Goal: Information Seeking & Learning: Learn about a topic

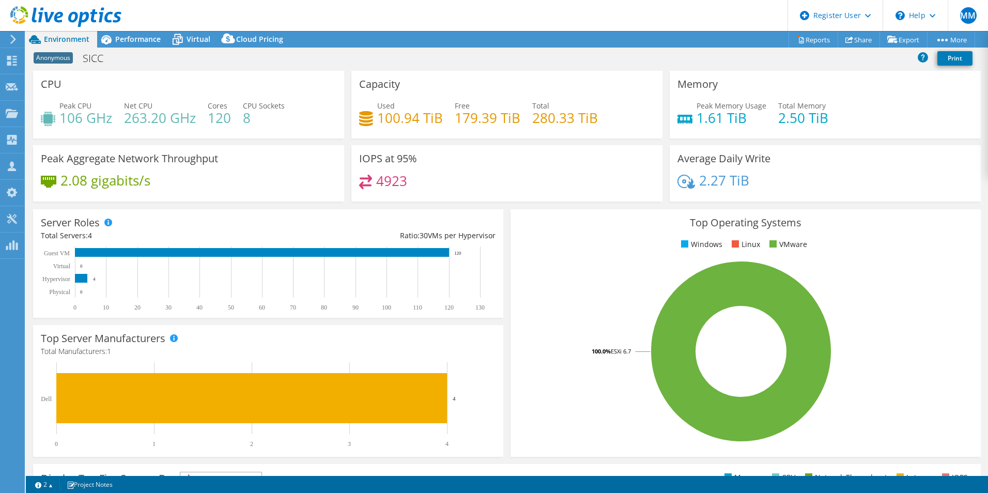
select select "EULondon"
select select "USD"
click at [133, 33] on div "Performance" at bounding box center [132, 39] width 71 height 17
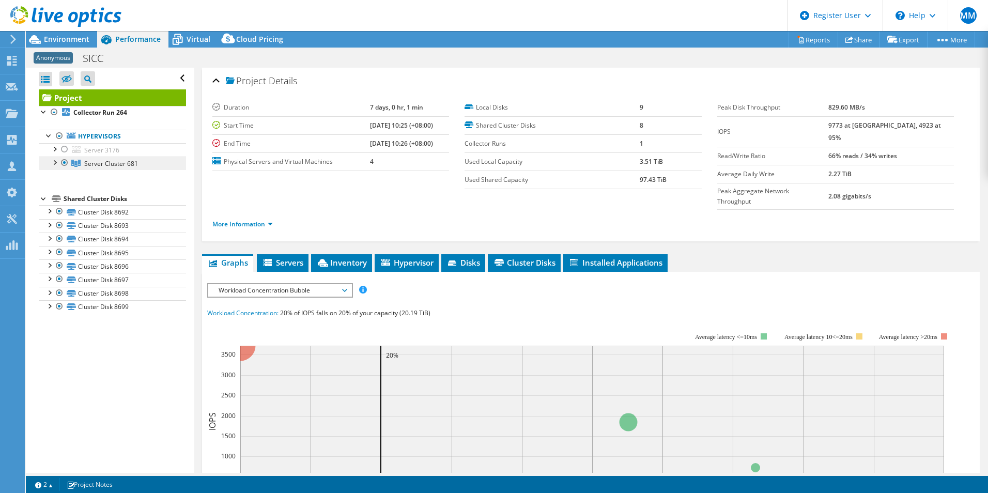
click at [132, 164] on span "Server Cluster 681" at bounding box center [111, 163] width 54 height 9
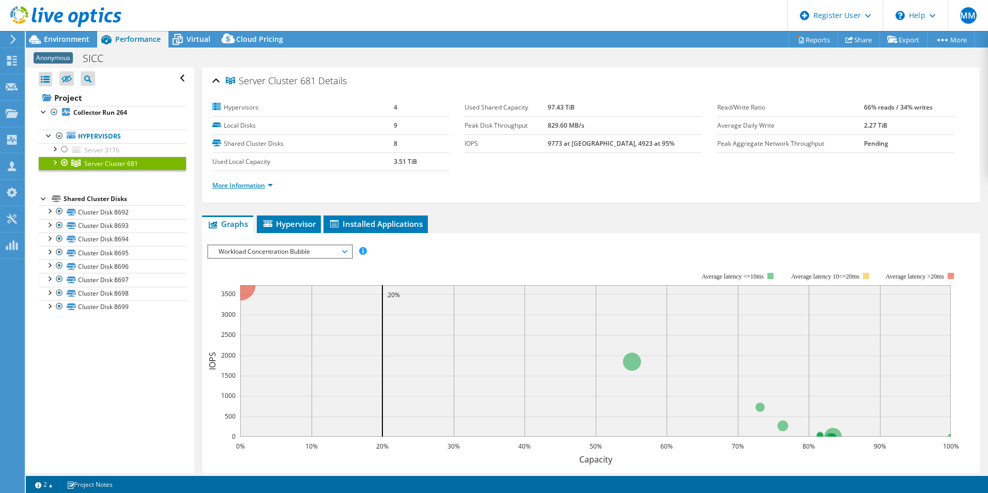
click at [236, 184] on link "More Information" at bounding box center [242, 185] width 60 height 9
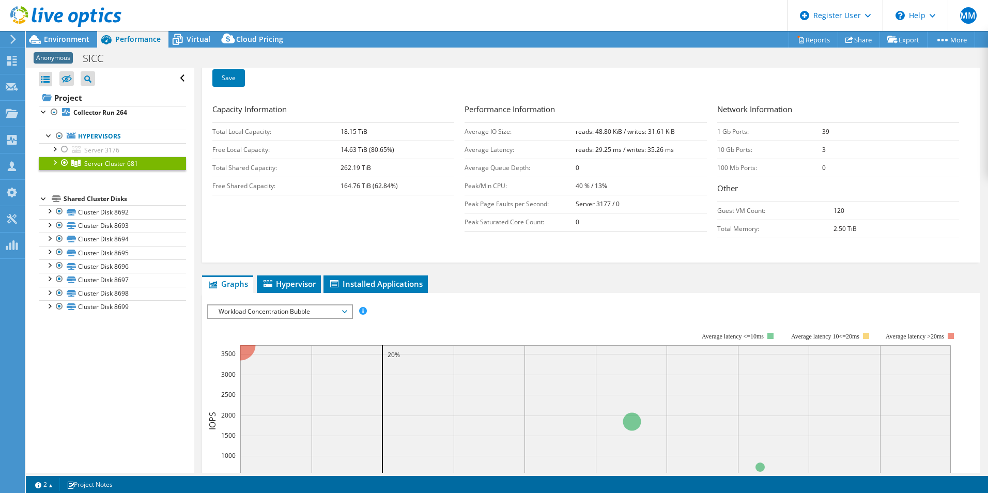
scroll to position [128, 0]
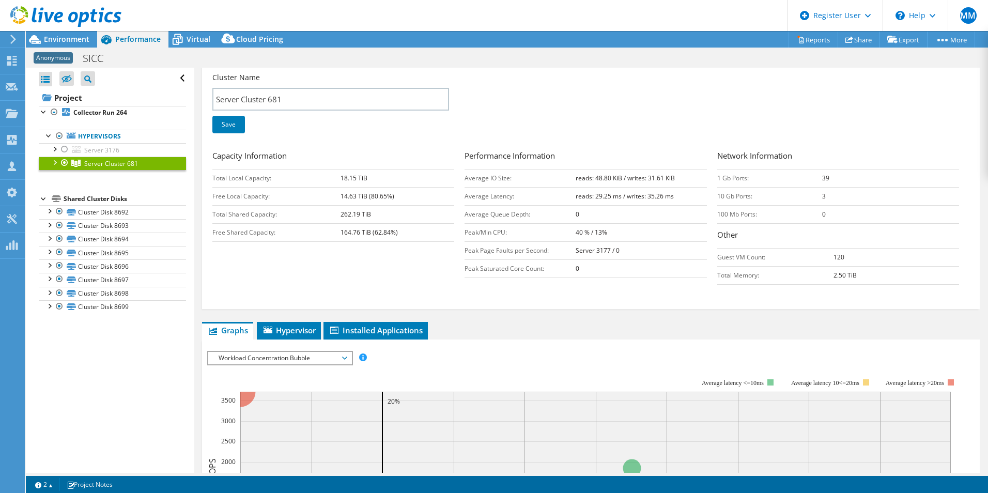
click at [53, 163] on div at bounding box center [54, 162] width 10 height 10
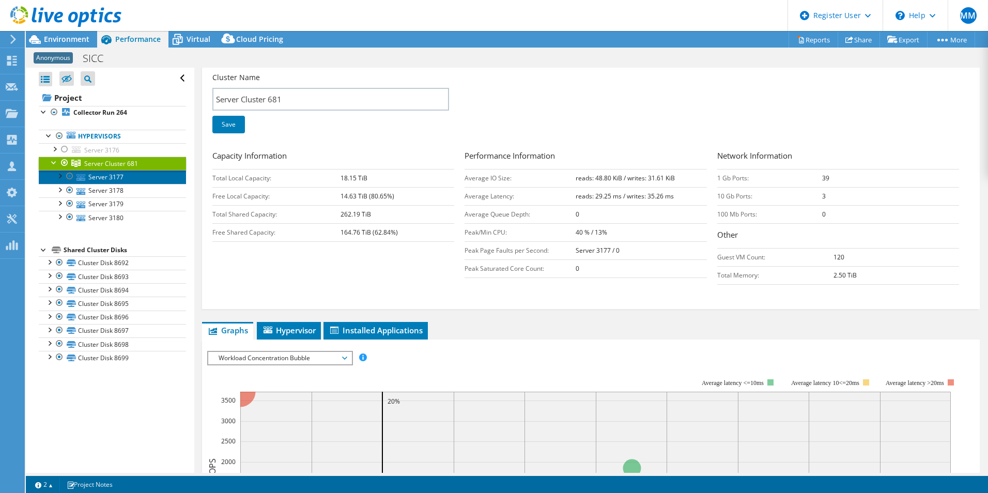
click at [100, 179] on link "Server 3177" at bounding box center [112, 176] width 147 height 13
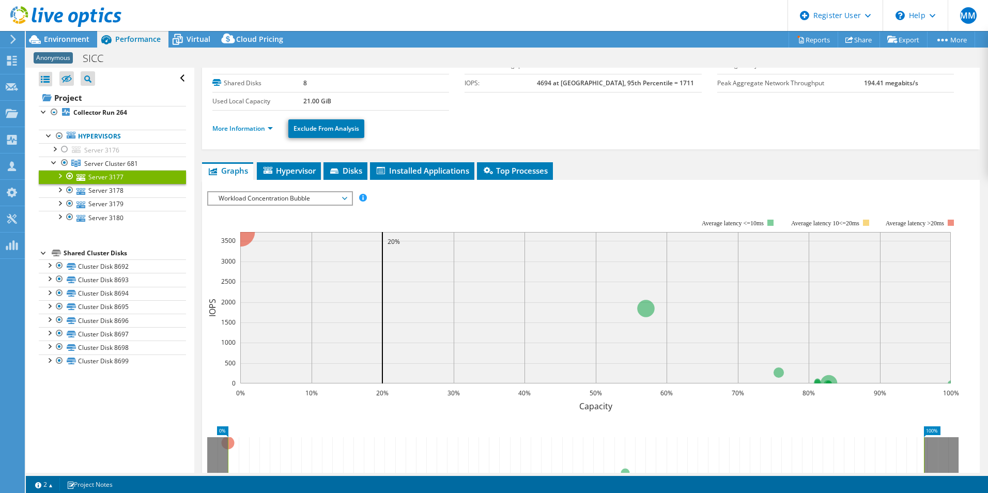
scroll to position [0, 0]
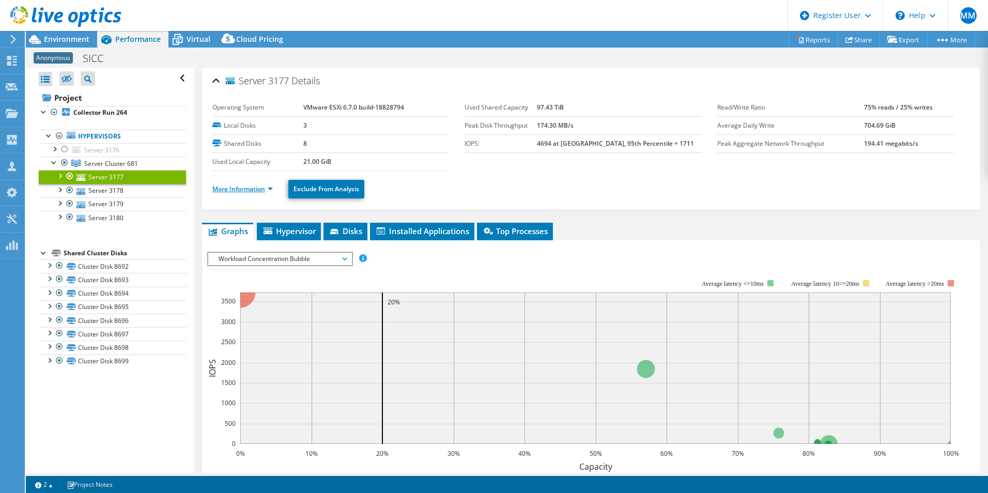
click at [238, 187] on link "More Information" at bounding box center [242, 188] width 60 height 9
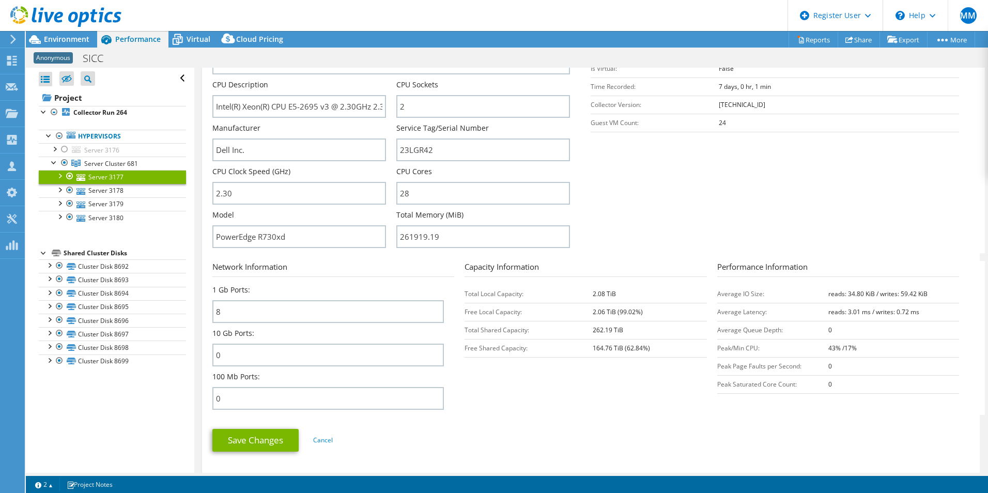
scroll to position [155, 0]
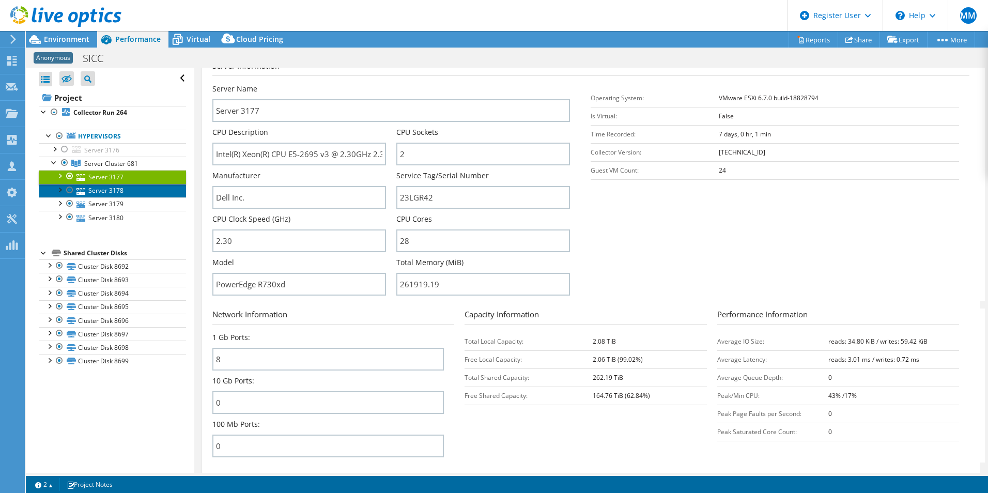
click at [103, 187] on link "Server 3178" at bounding box center [112, 190] width 147 height 13
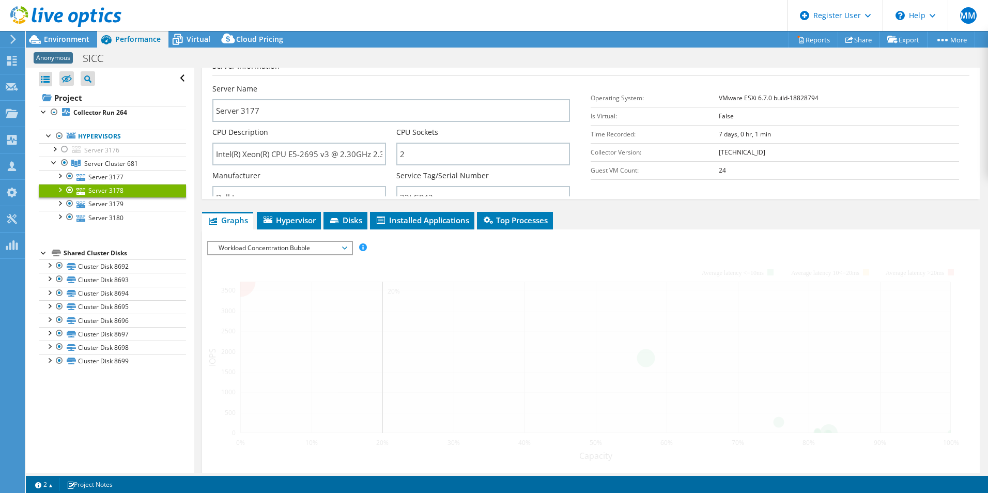
scroll to position [148, 0]
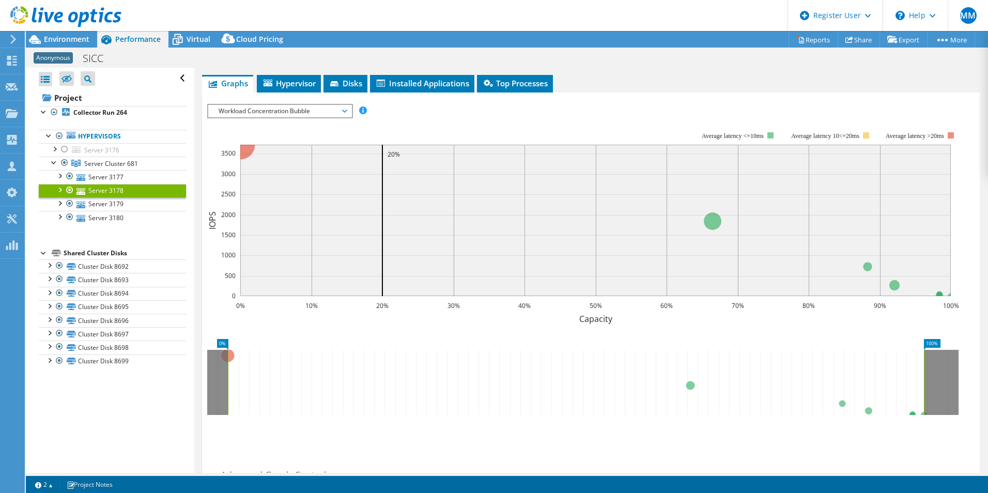
click at [57, 191] on div at bounding box center [59, 189] width 10 height 10
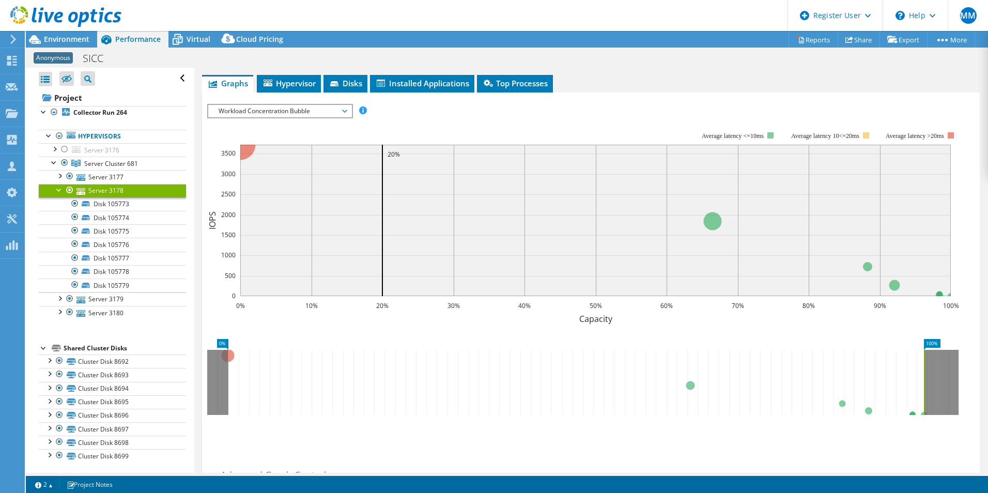
click at [57, 191] on div at bounding box center [59, 189] width 10 height 10
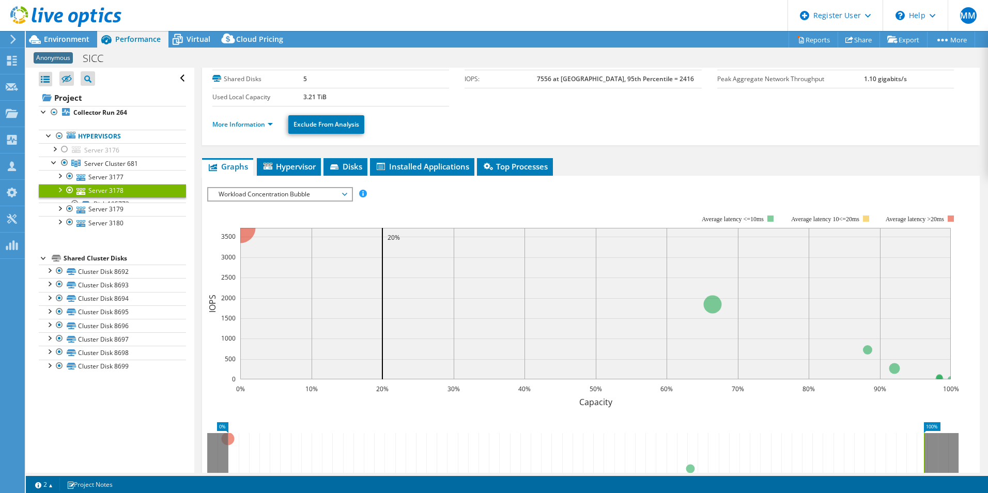
scroll to position [0, 0]
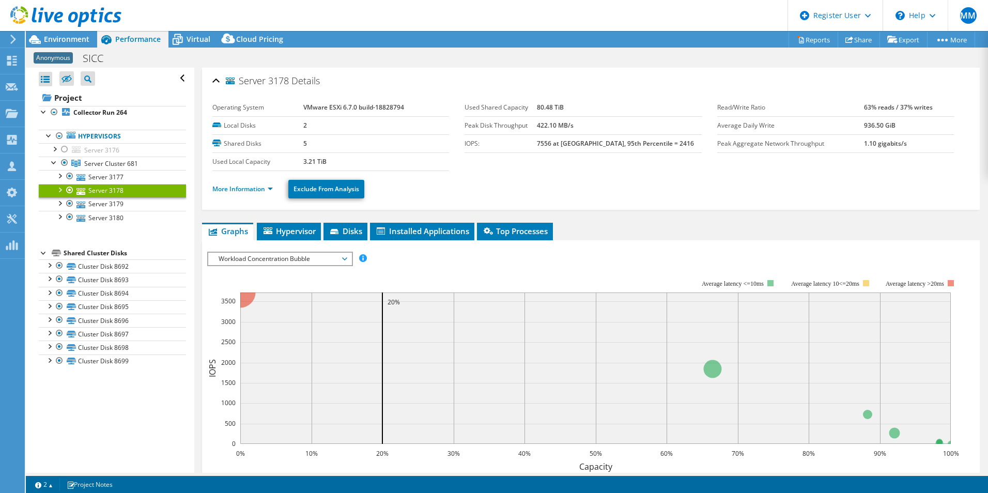
click at [232, 195] on ul "More Information Exclude From Analysis" at bounding box center [590, 187] width 757 height 21
click at [228, 190] on link "More Information" at bounding box center [242, 188] width 60 height 9
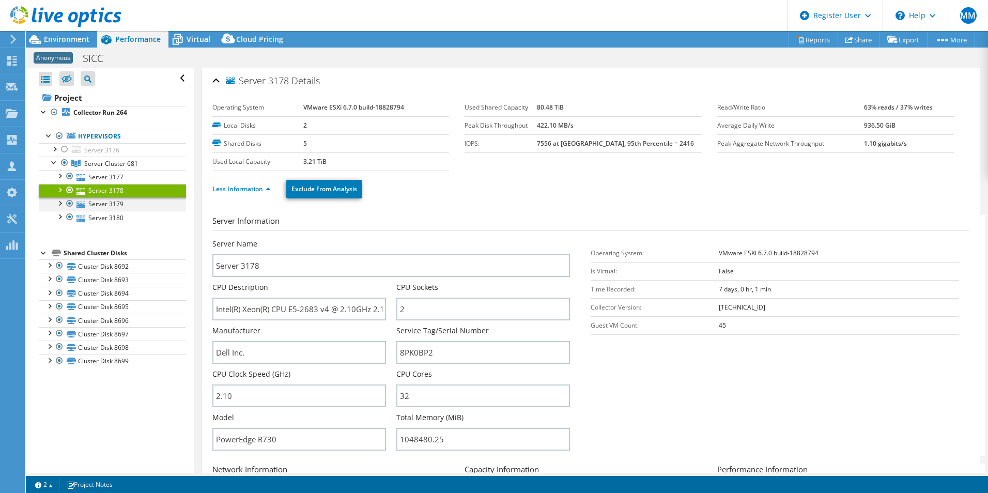
click at [61, 205] on div at bounding box center [59, 202] width 10 height 10
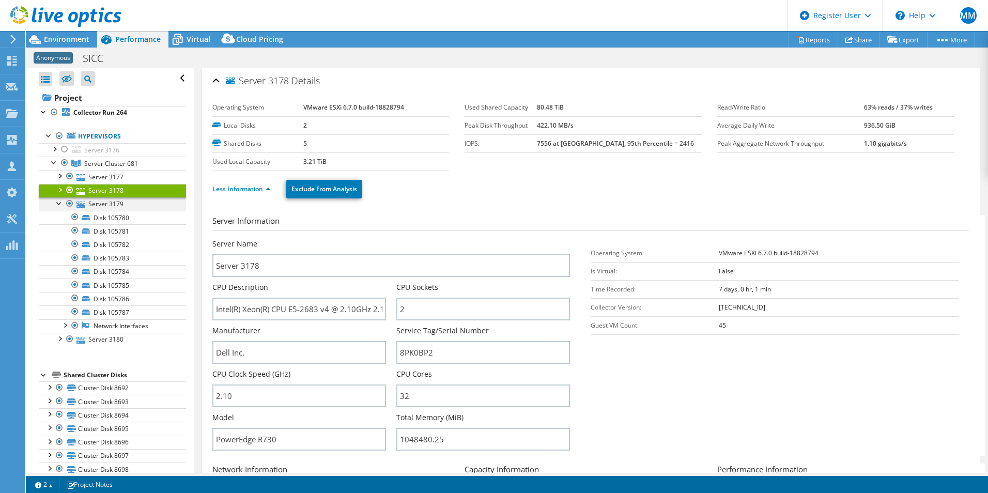
click at [60, 203] on div at bounding box center [59, 202] width 10 height 10
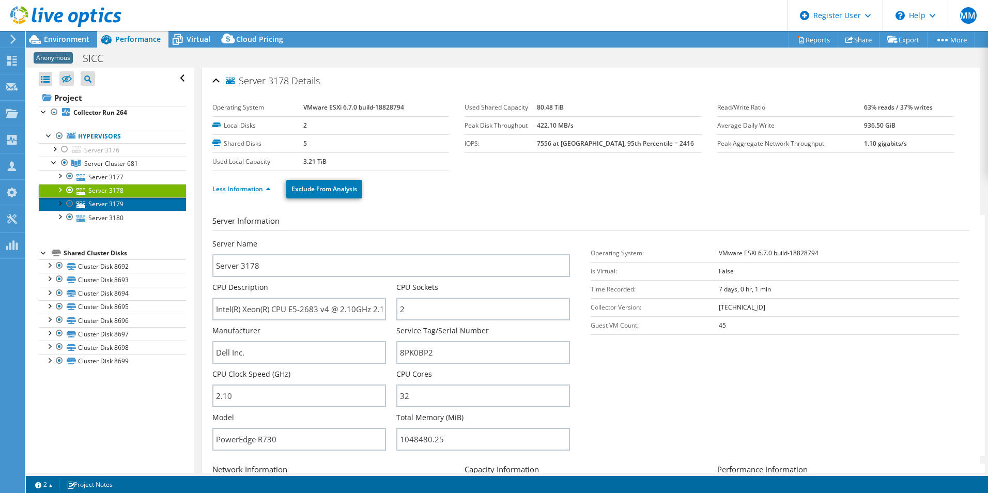
drag, startPoint x: 109, startPoint y: 203, endPoint x: 126, endPoint y: 205, distance: 16.7
click at [109, 203] on link "Server 3179" at bounding box center [112, 203] width 147 height 13
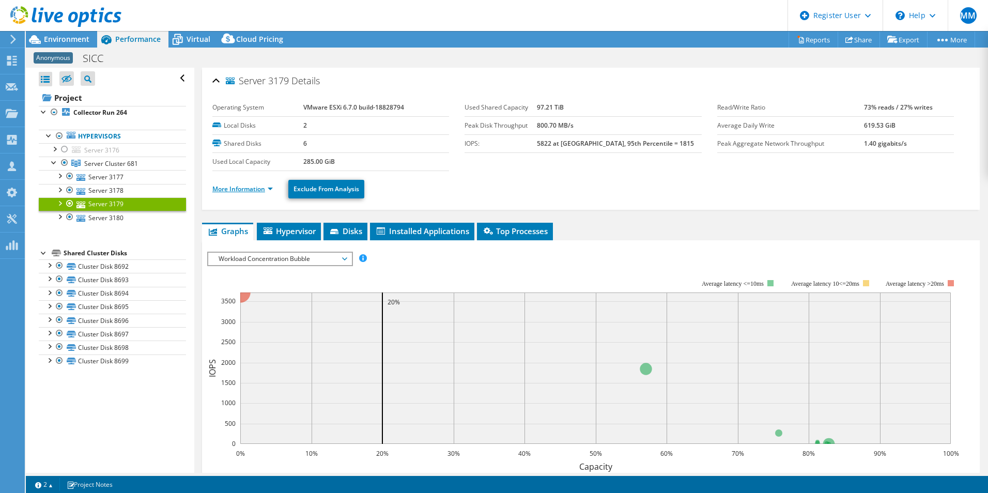
drag, startPoint x: 246, startPoint y: 190, endPoint x: 216, endPoint y: 192, distance: 30.1
click at [246, 190] on link "More Information" at bounding box center [242, 188] width 60 height 9
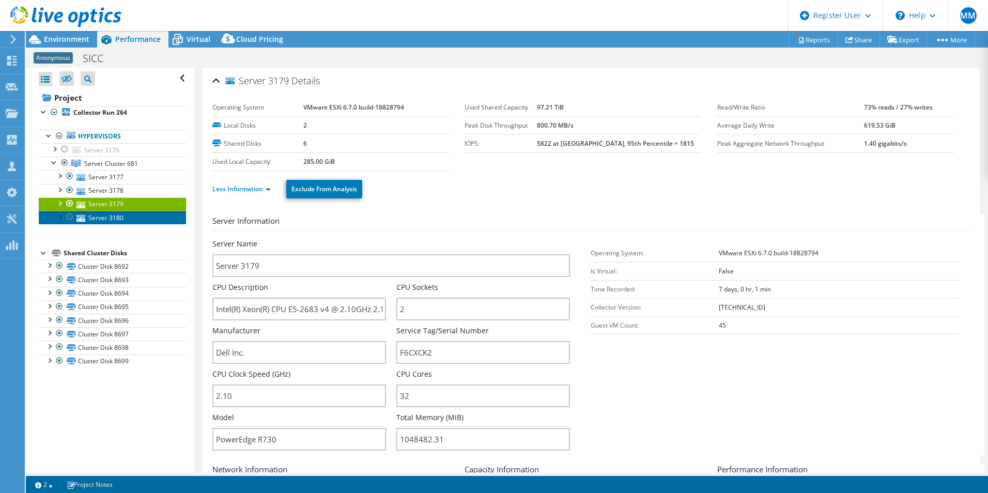
click at [103, 216] on link "Server 3180" at bounding box center [112, 217] width 147 height 13
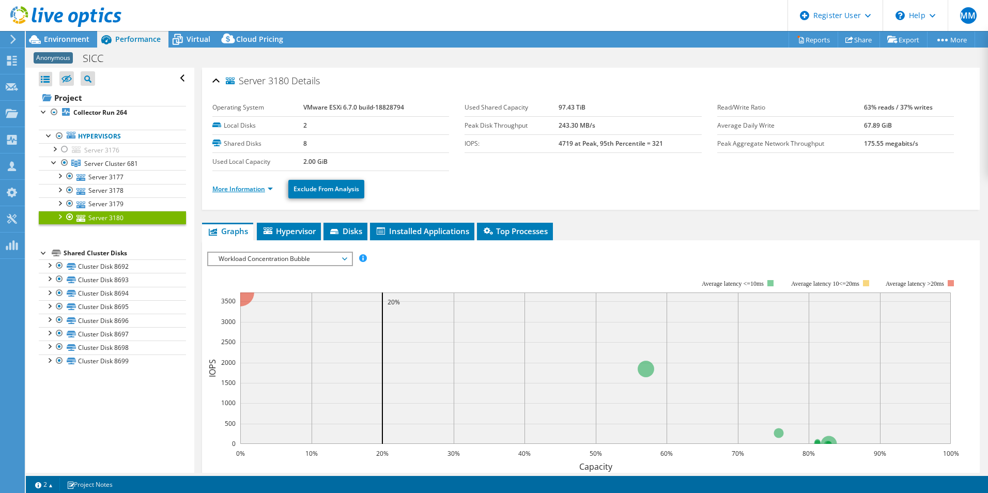
click at [241, 189] on link "More Information" at bounding box center [242, 188] width 60 height 9
